Goal: Transaction & Acquisition: Purchase product/service

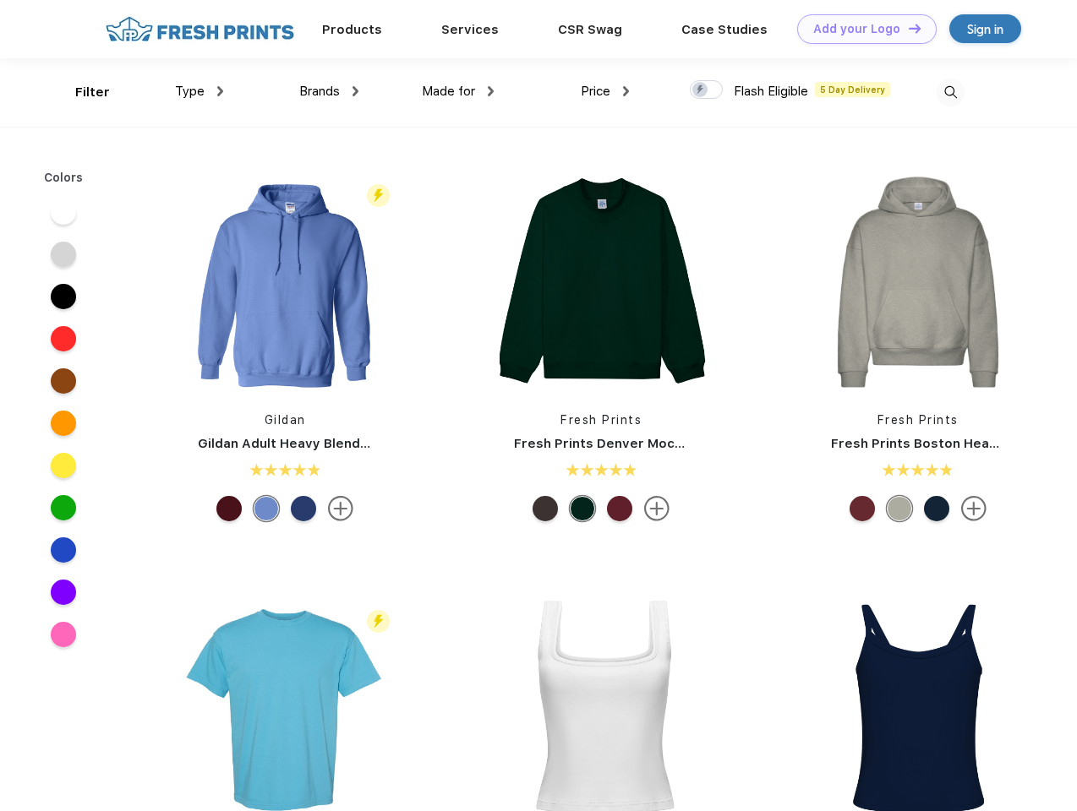
click at [860, 29] on link "Add your Logo Design Tool" at bounding box center [866, 29] width 139 height 30
click at [0, 0] on div "Design Tool" at bounding box center [0, 0] width 0 height 0
click at [907, 28] on link "Add your Logo Design Tool" at bounding box center [866, 29] width 139 height 30
click at [81, 92] on div "Filter" at bounding box center [92, 92] width 35 height 19
click at [199, 91] on span "Type" at bounding box center [190, 91] width 30 height 15
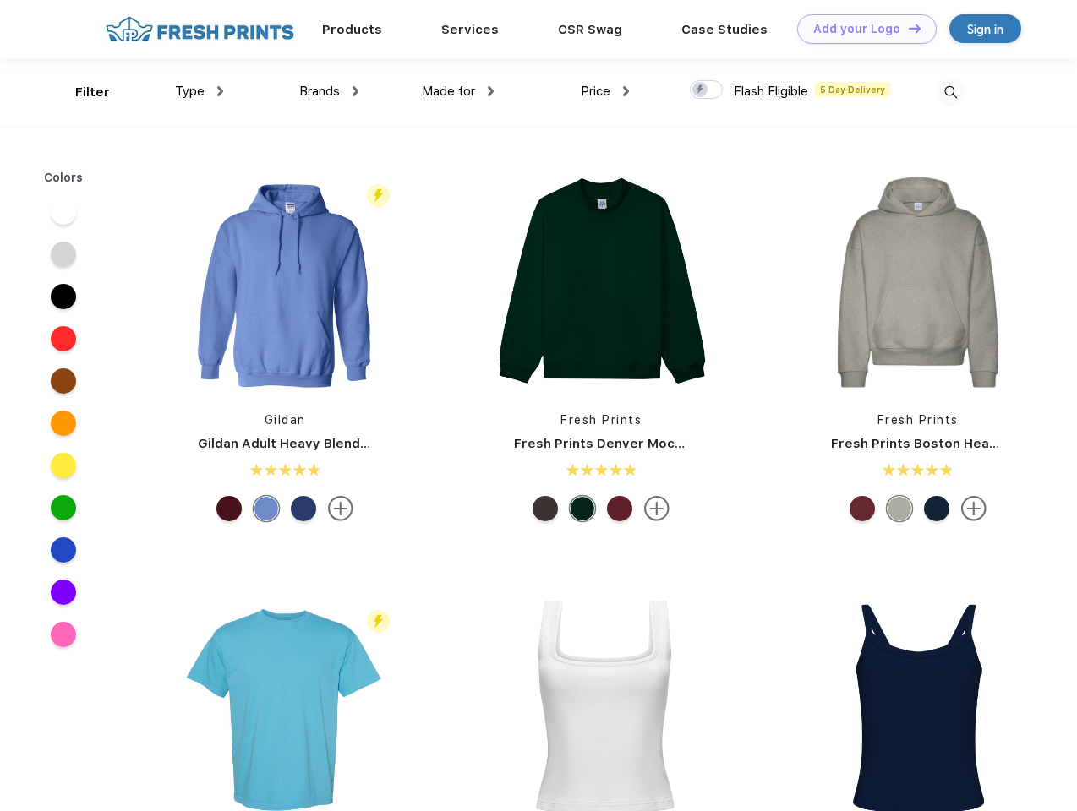
click at [329, 91] on span "Brands" at bounding box center [319, 91] width 41 height 15
click at [458, 91] on span "Made for" at bounding box center [448, 91] width 53 height 15
click at [605, 91] on span "Price" at bounding box center [596, 91] width 30 height 15
click at [706, 90] on div at bounding box center [706, 89] width 33 height 19
click at [701, 90] on input "checkbox" at bounding box center [695, 84] width 11 height 11
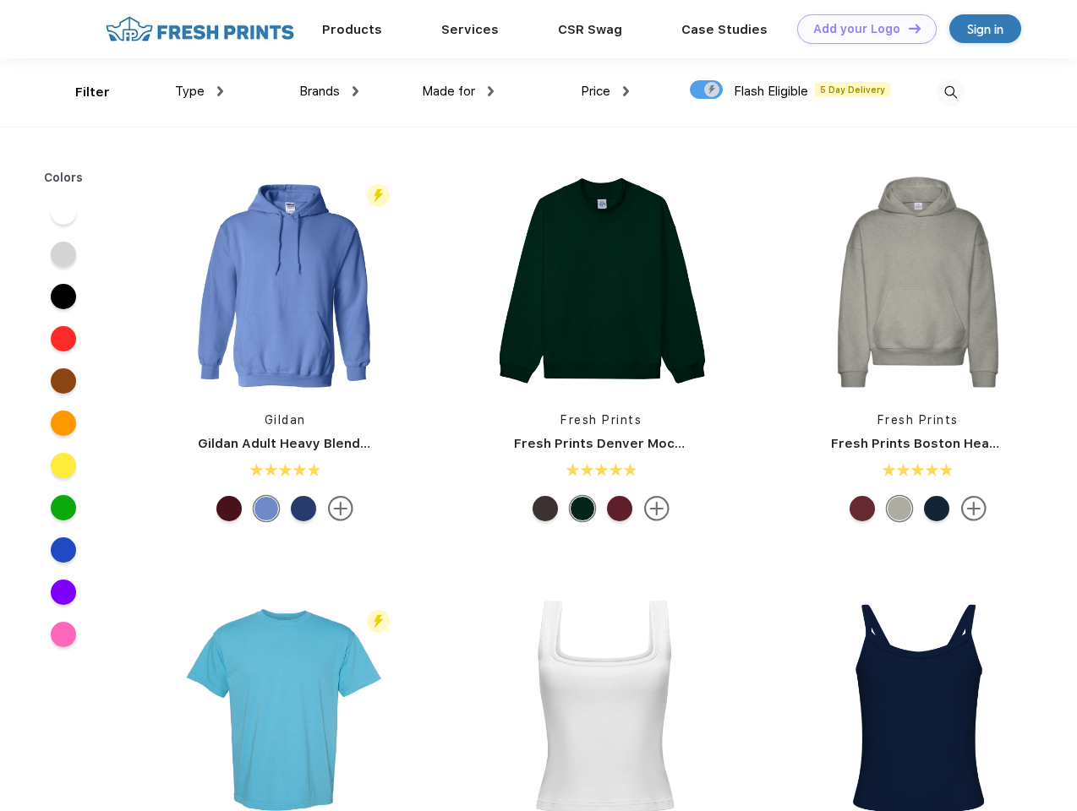
click at [950, 92] on img at bounding box center [950, 93] width 28 height 28
